Goal: Check status: Check status

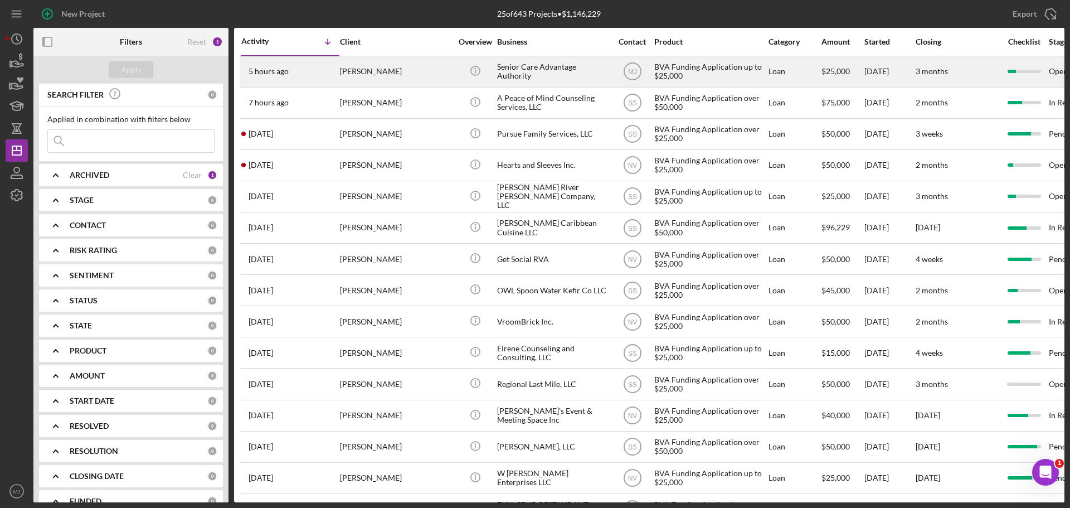
click at [347, 77] on div "[PERSON_NAME]" at bounding box center [395, 72] width 111 height 30
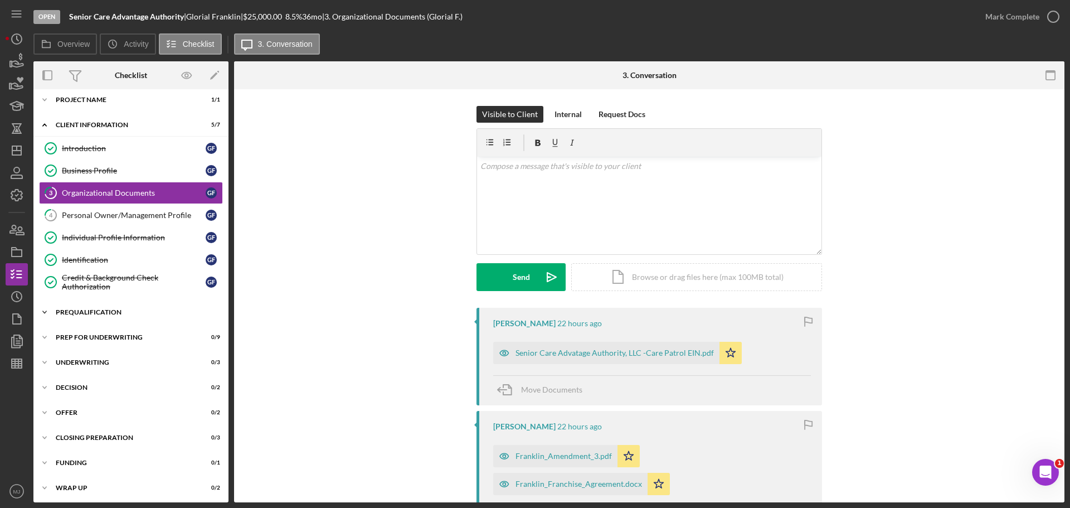
scroll to position [8, 0]
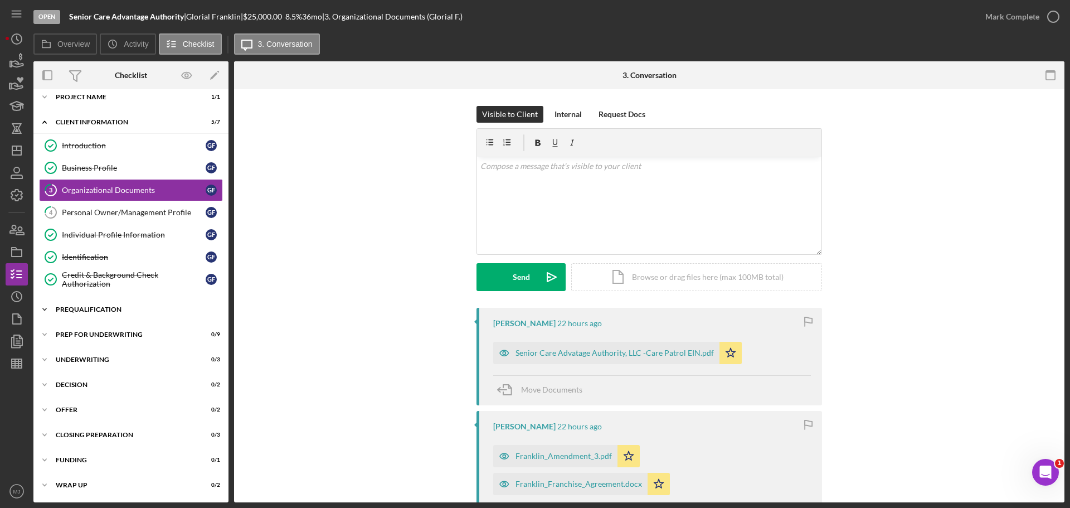
click at [105, 313] on div "Icon/Expander Prequalification 5 / 13" at bounding box center [130, 309] width 195 height 22
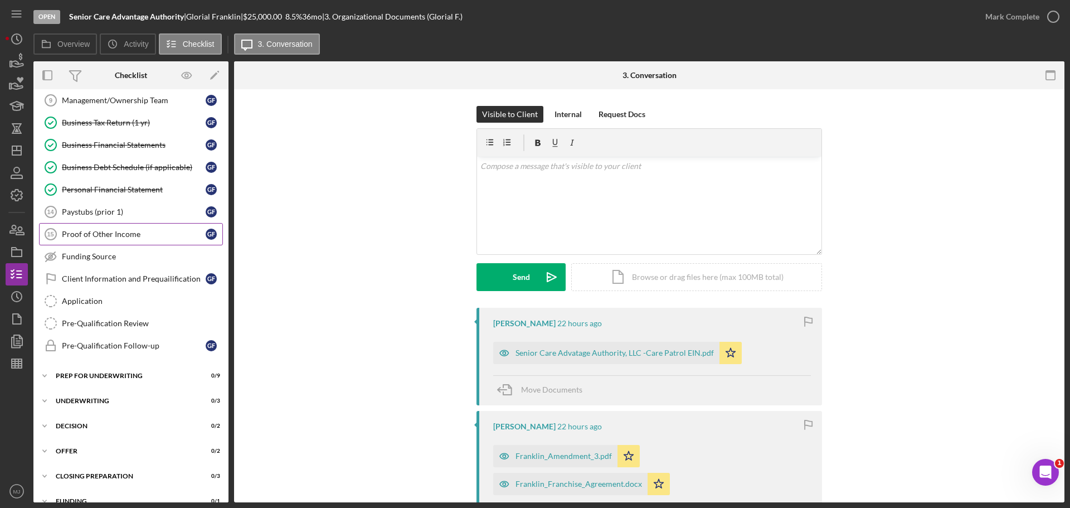
scroll to position [287, 0]
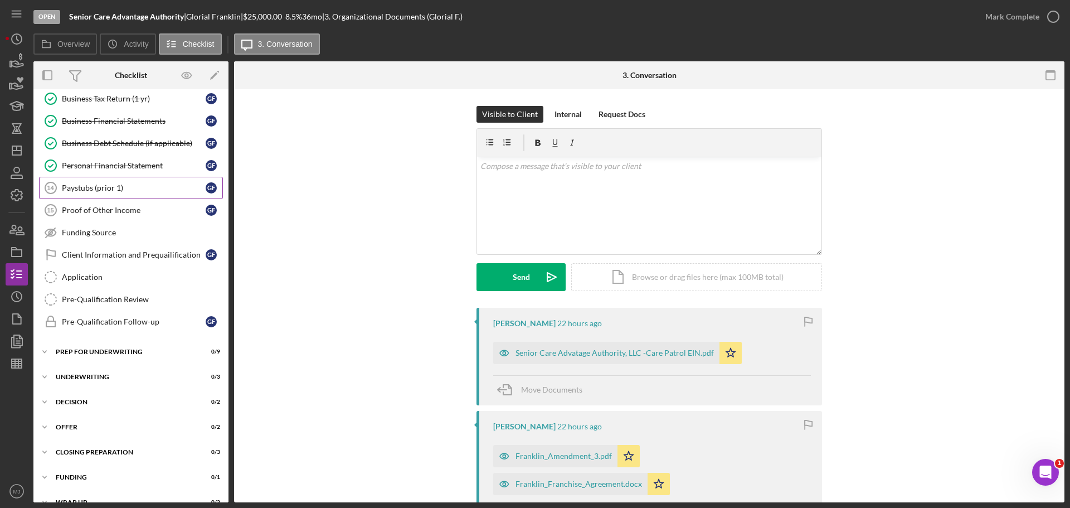
click at [90, 192] on div "Paystubs (prior 1)" at bounding box center [134, 187] width 144 height 9
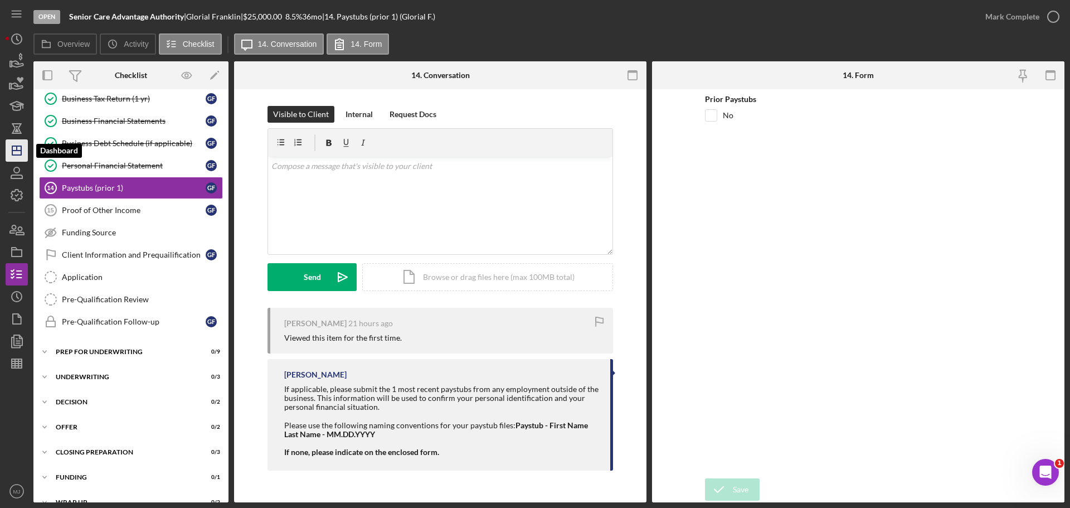
click at [21, 153] on polygon "button" at bounding box center [16, 150] width 9 height 9
